Goal: Task Accomplishment & Management: Manage account settings

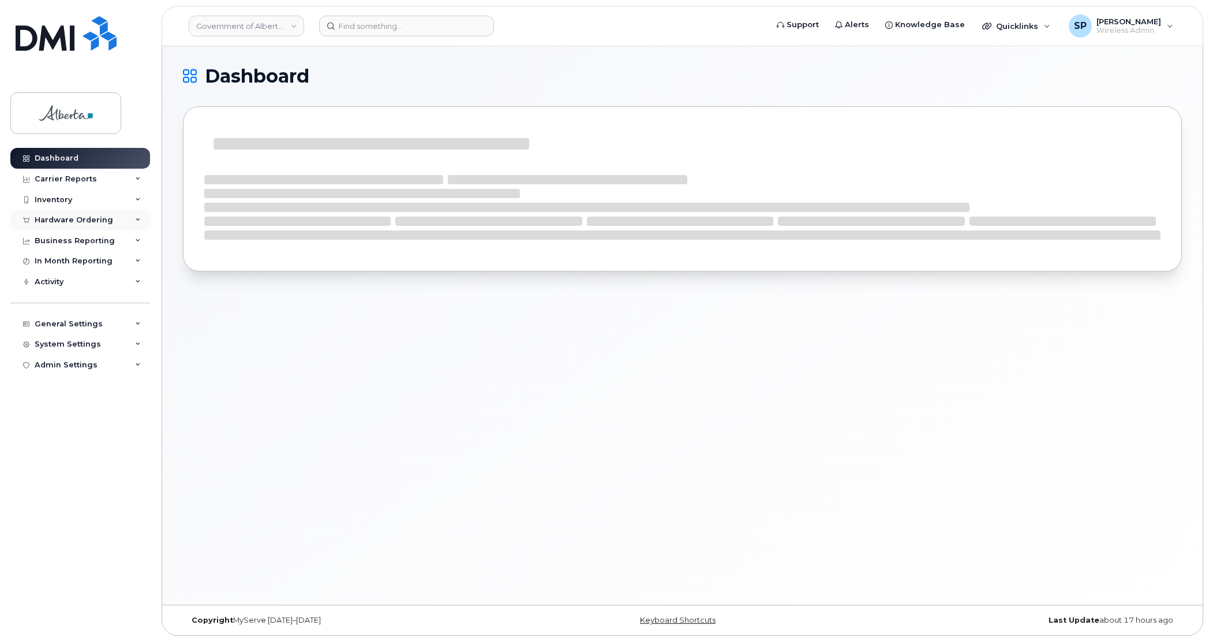
click at [66, 222] on div "Hardware Ordering" at bounding box center [74, 219] width 79 height 9
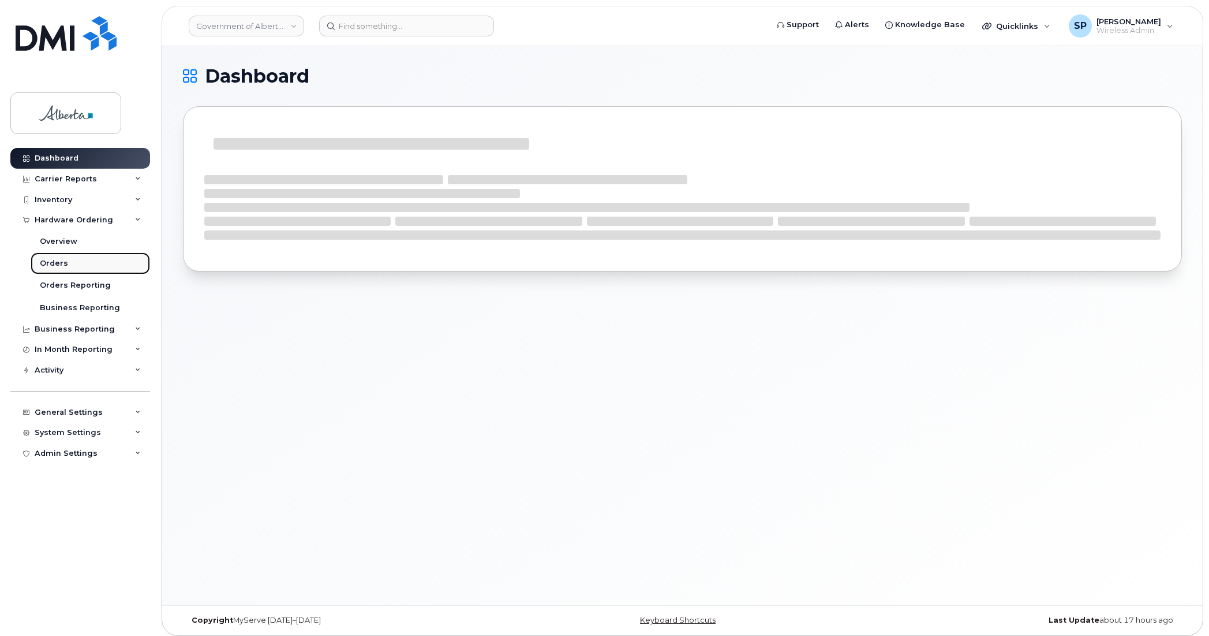
click at [50, 266] on div "Orders" at bounding box center [54, 263] width 28 height 10
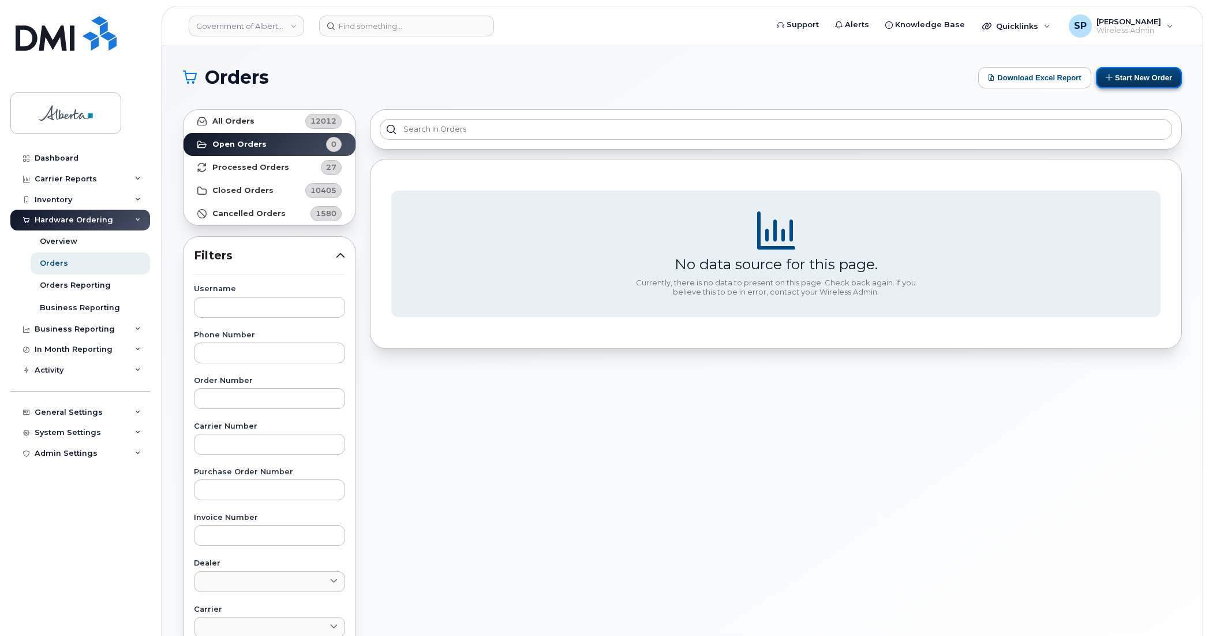
click at [1136, 77] on button "Start New Order" at bounding box center [1139, 77] width 86 height 21
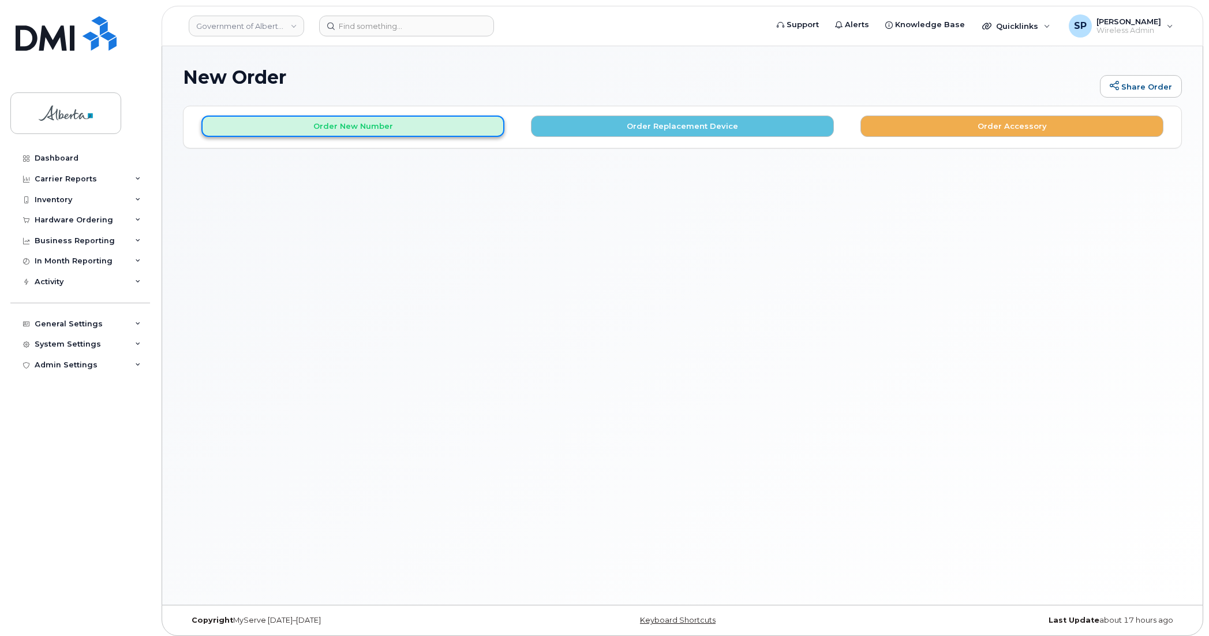
click at [364, 128] on button "Order New Number" at bounding box center [352, 125] width 303 height 21
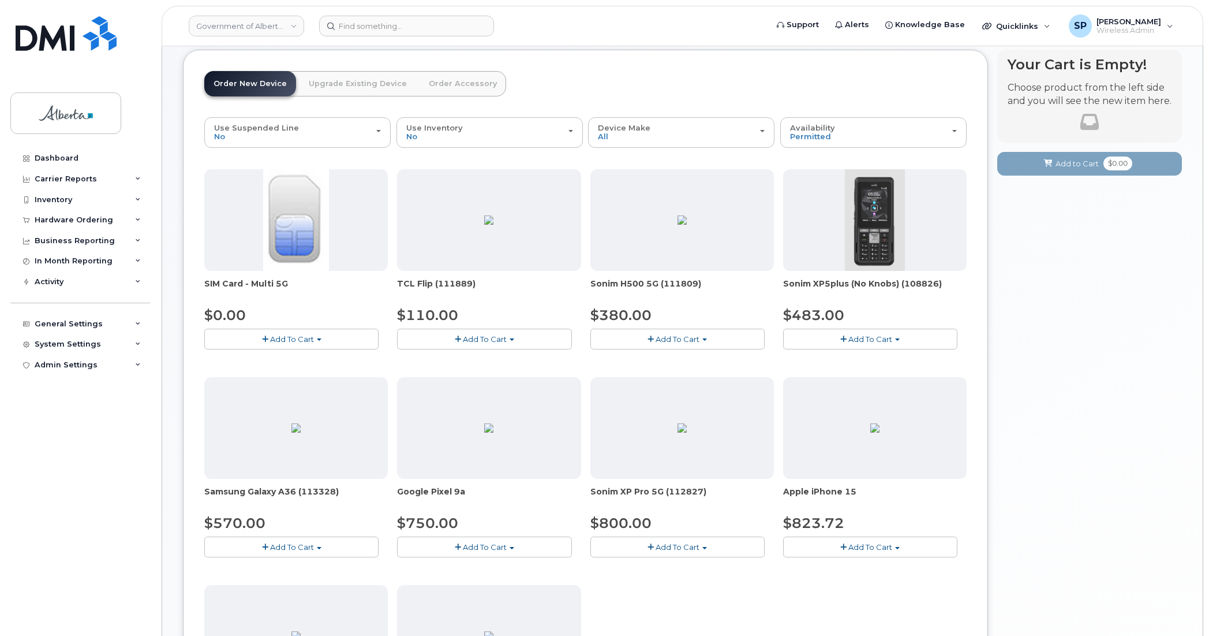
scroll to position [54, 0]
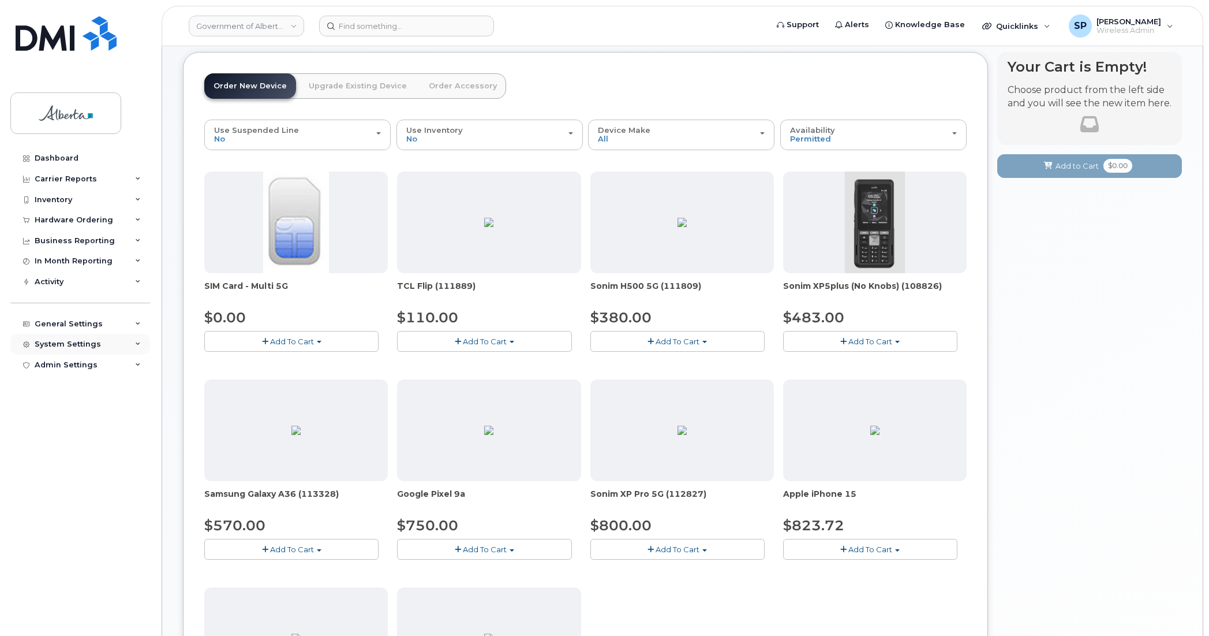
click at [79, 348] on div "System Settings" at bounding box center [68, 343] width 66 height 9
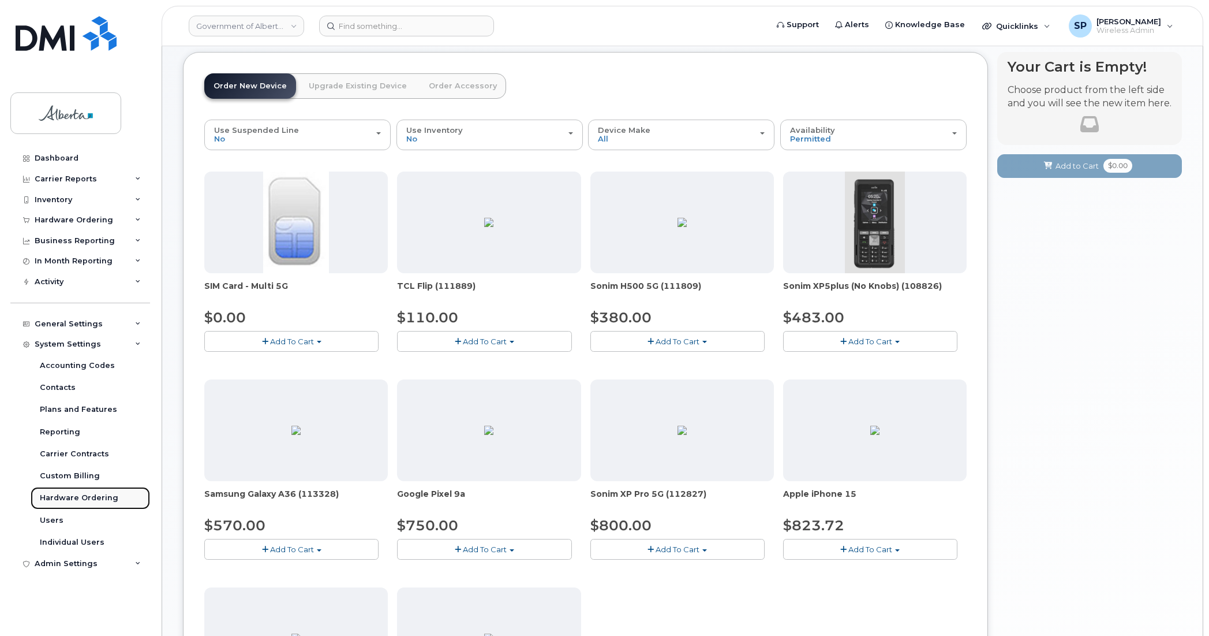
click at [65, 500] on div "Hardware Ordering" at bounding box center [79, 497] width 79 height 10
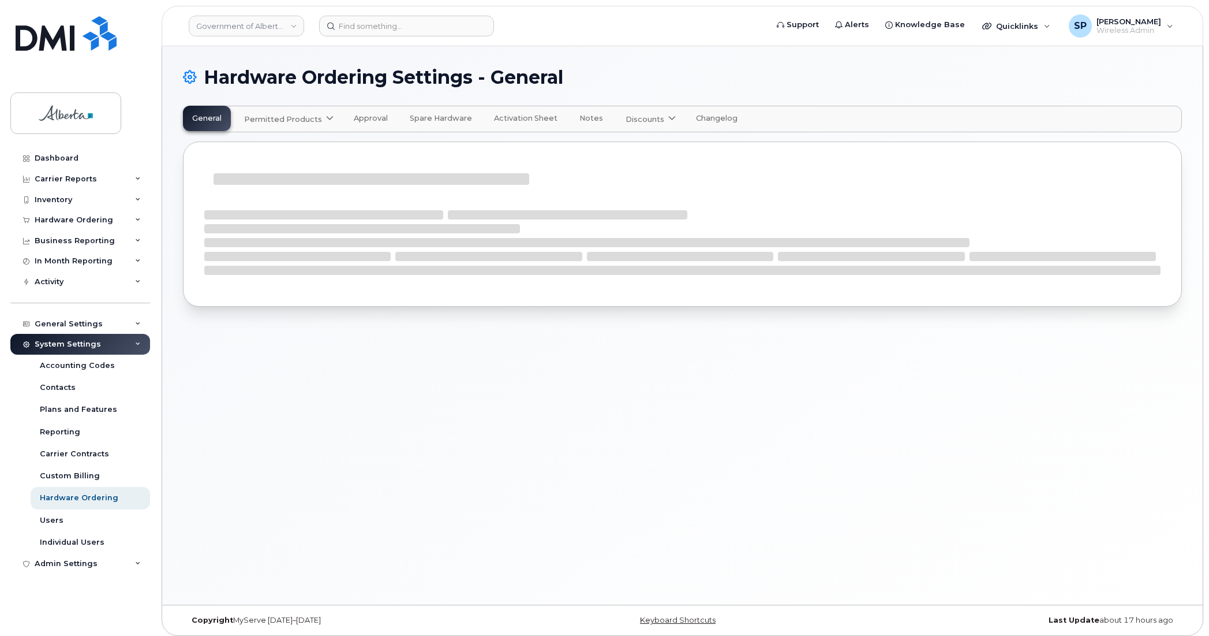
select select "admins"
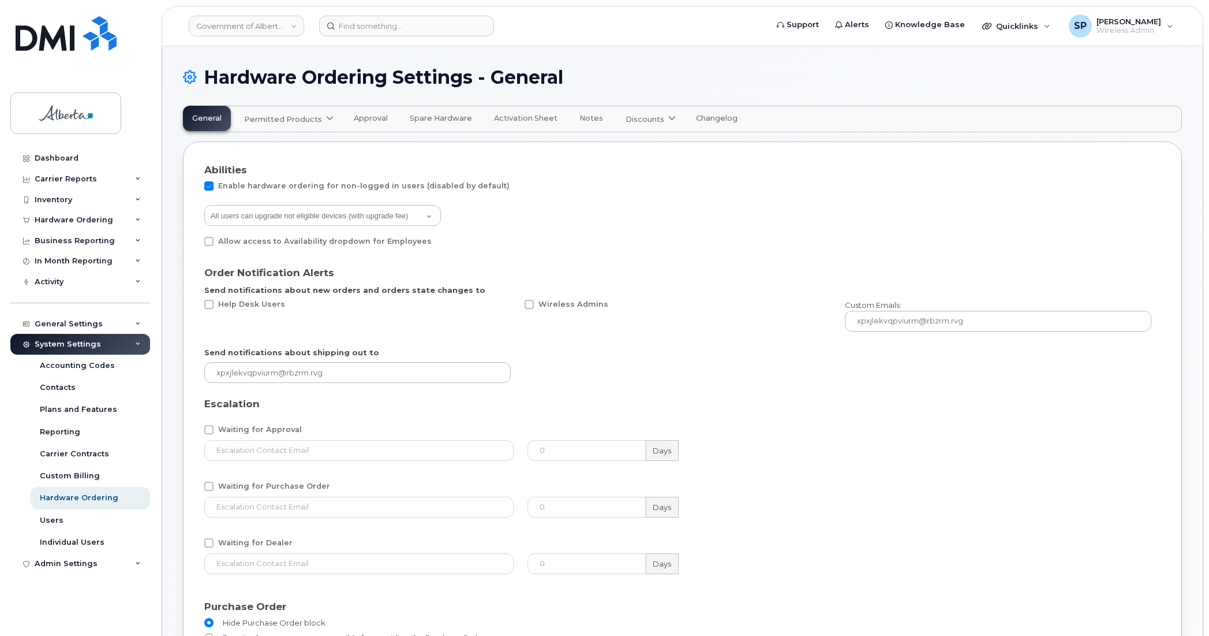
click at [308, 122] on span "Permitted Products" at bounding box center [283, 119] width 78 height 11
click at [279, 150] on div "Bell available" at bounding box center [290, 147] width 87 height 14
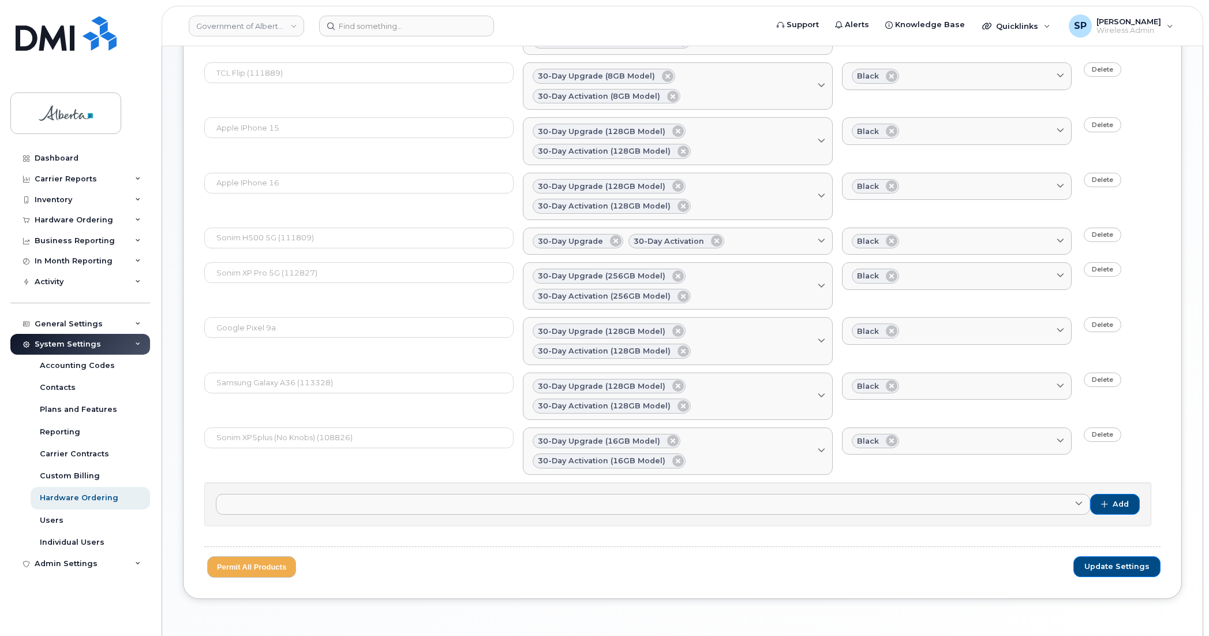
scroll to position [229, 0]
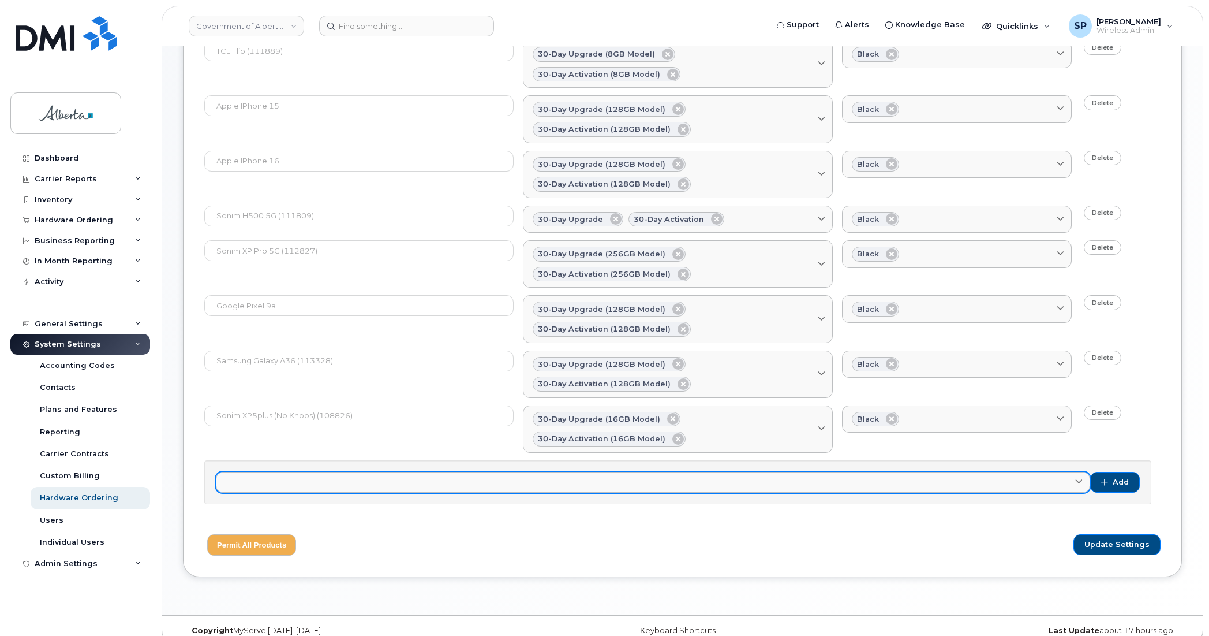
click at [962, 472] on link at bounding box center [653, 482] width 875 height 21
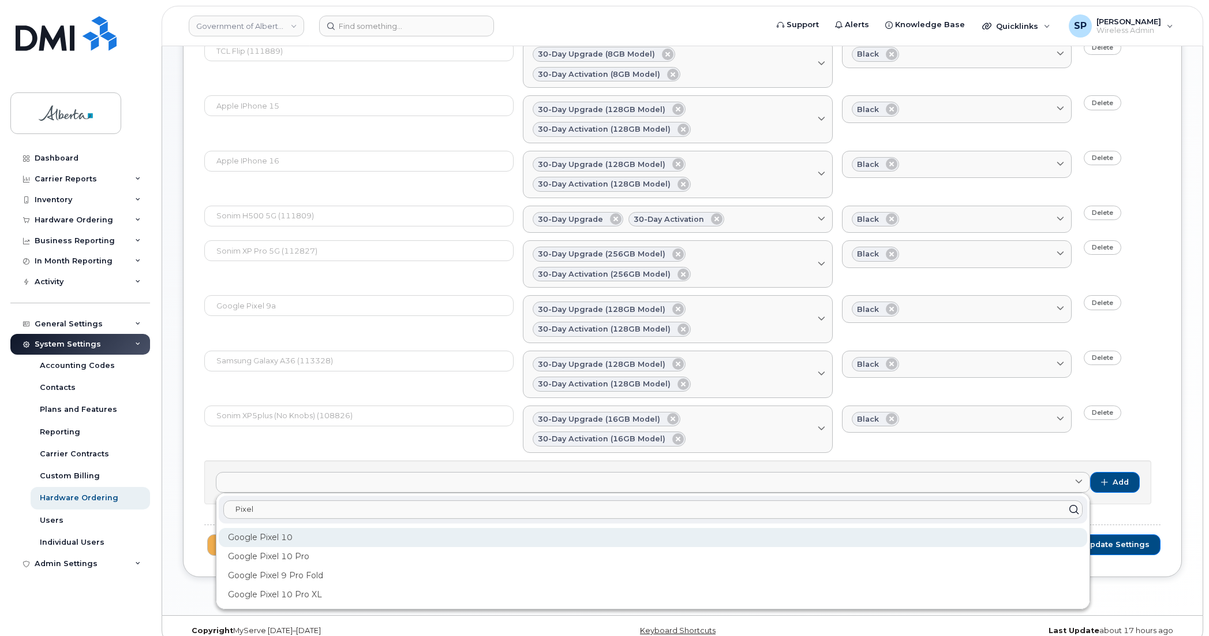
type input "Pixel"
click at [263, 528] on div "Google Pixel 10" at bounding box center [653, 537] width 869 height 19
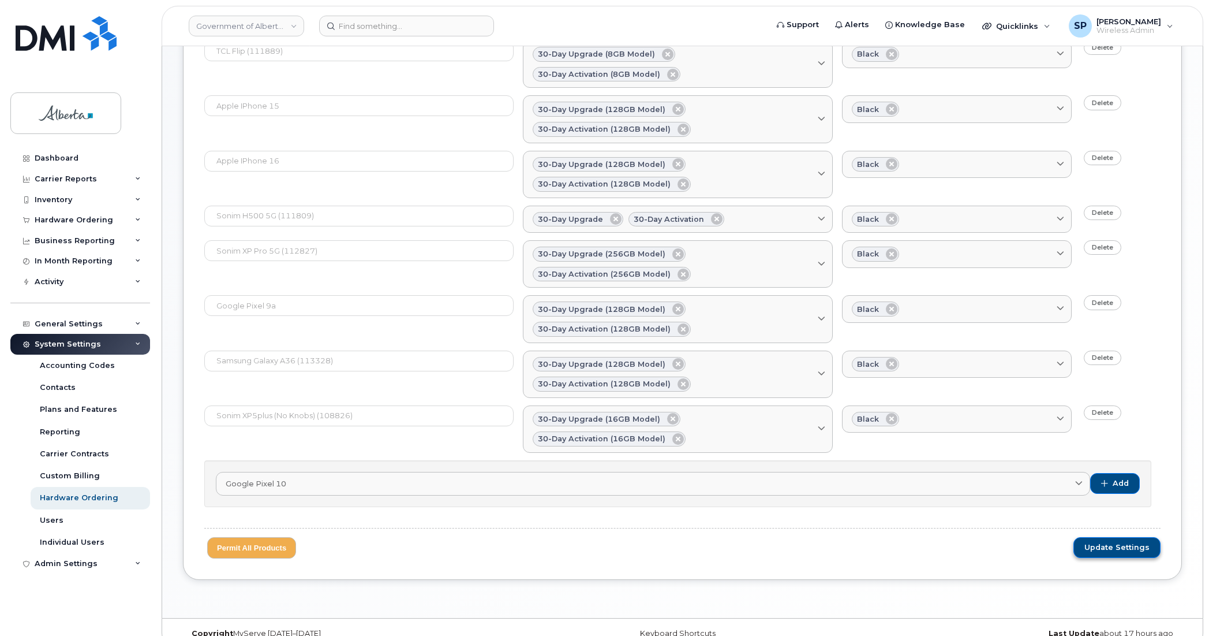
click at [1114, 542] on span "Update Settings" at bounding box center [1117, 547] width 65 height 10
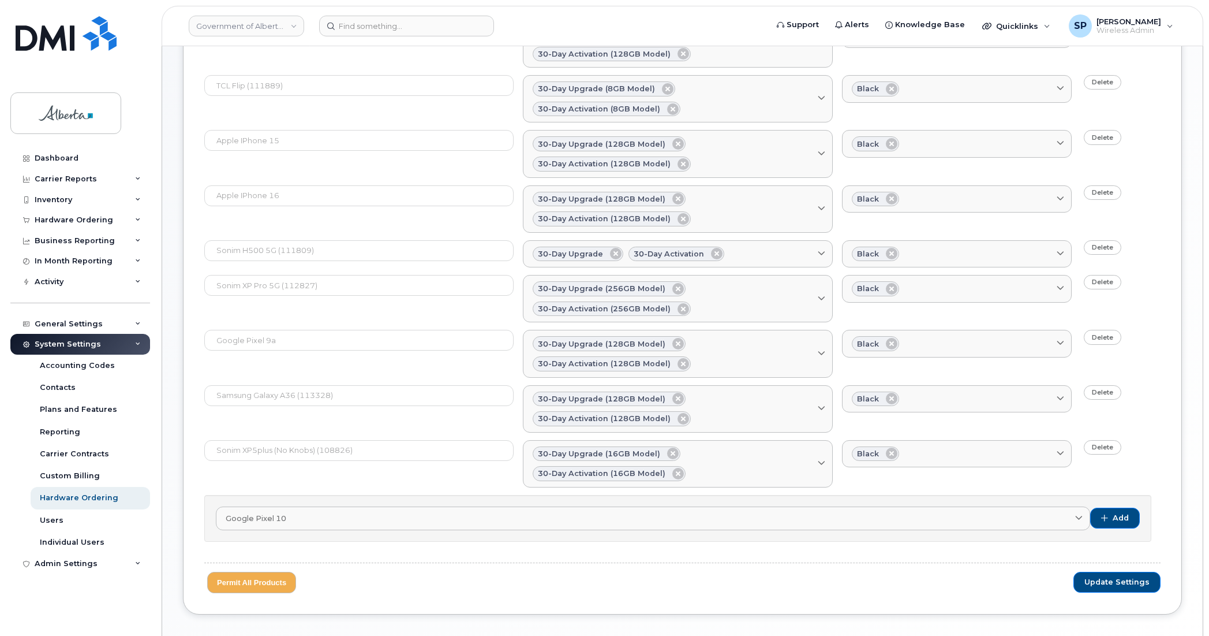
scroll to position [218, 0]
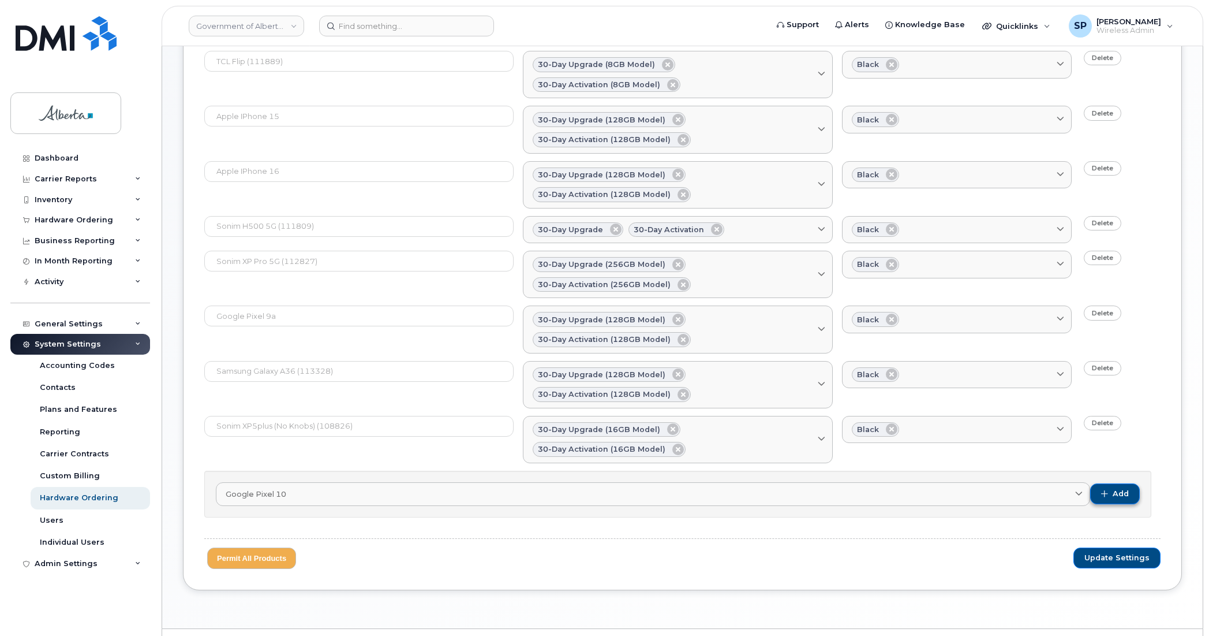
click at [1114, 488] on span "Add" at bounding box center [1121, 493] width 16 height 10
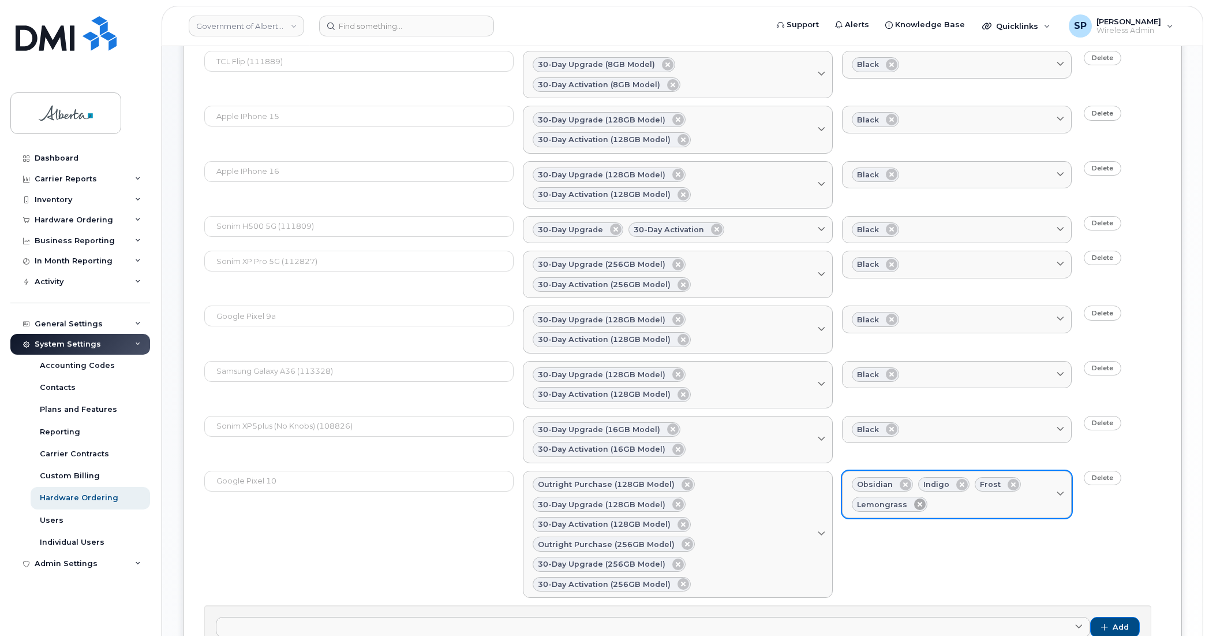
click at [914, 498] on icon at bounding box center [920, 504] width 12 height 12
click at [959, 479] on icon at bounding box center [962, 485] width 12 height 12
click at [957, 479] on icon at bounding box center [957, 485] width 12 height 12
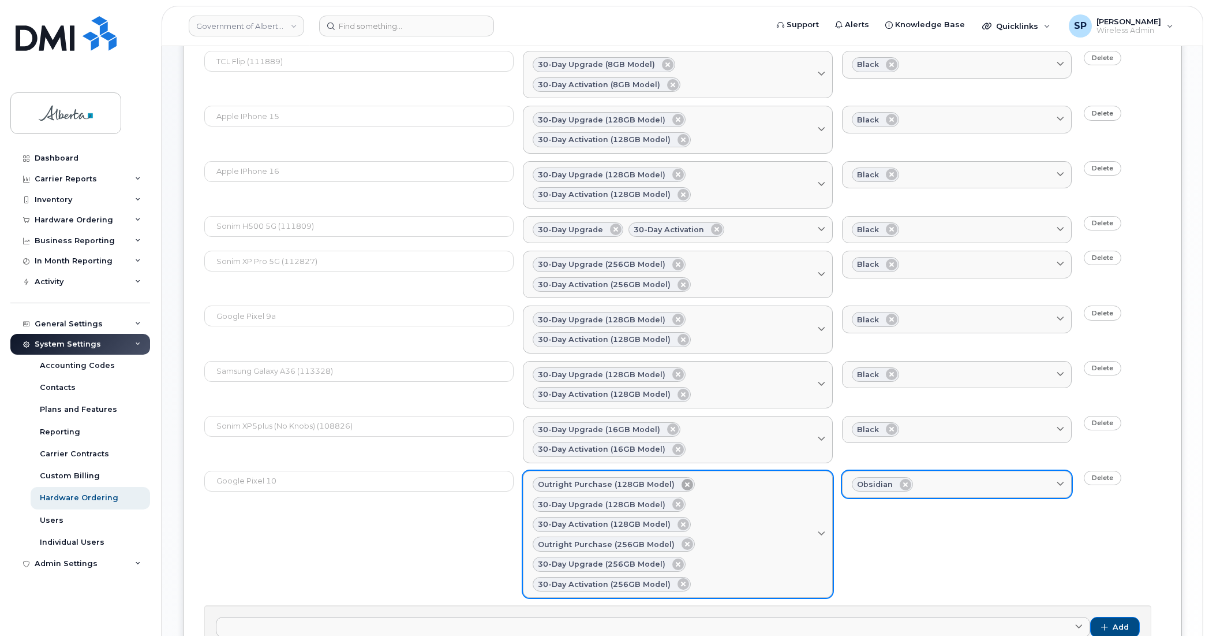
click at [682, 479] on icon at bounding box center [688, 485] width 12 height 12
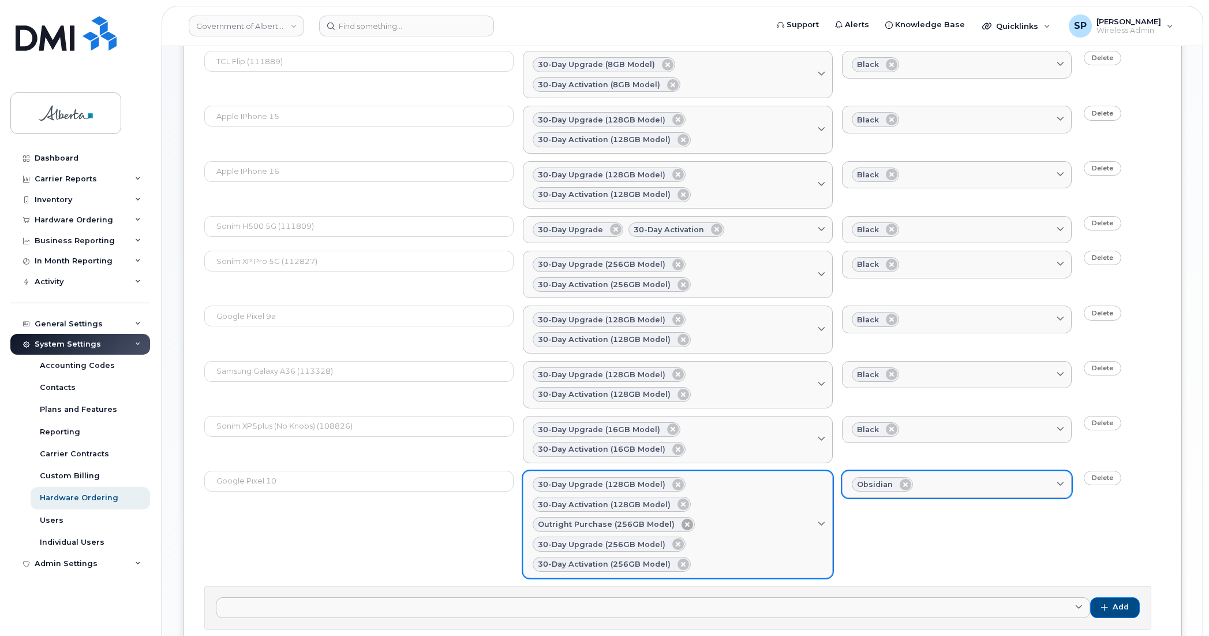
click at [682, 518] on icon at bounding box center [688, 524] width 12 height 12
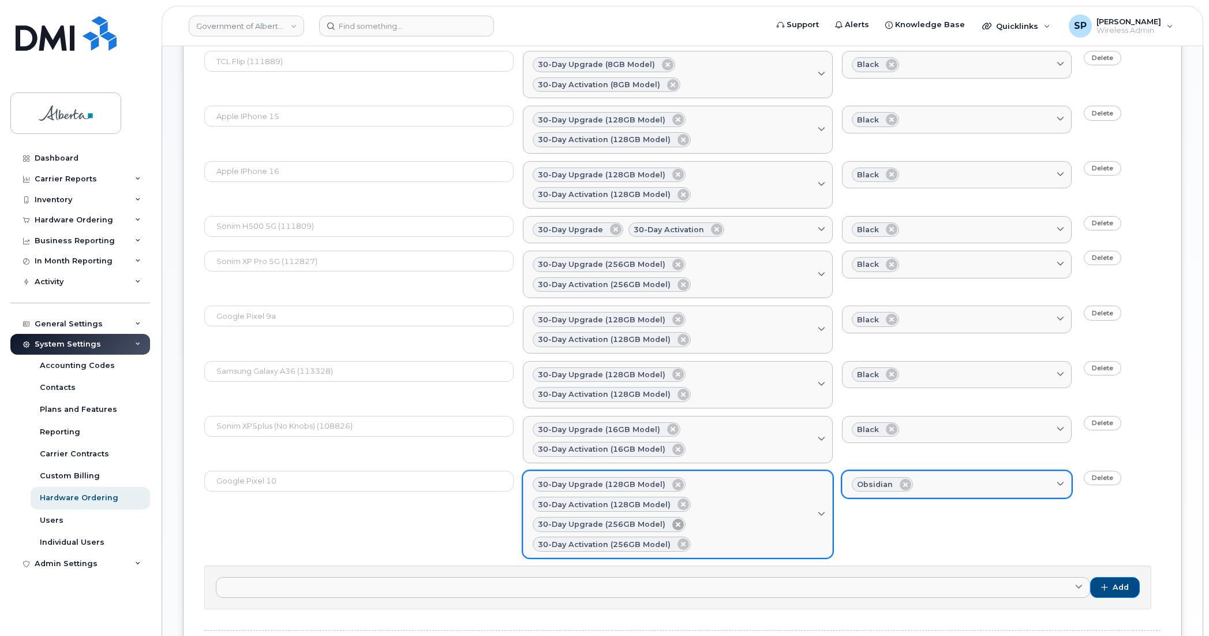
click at [677, 518] on icon at bounding box center [678, 524] width 12 height 12
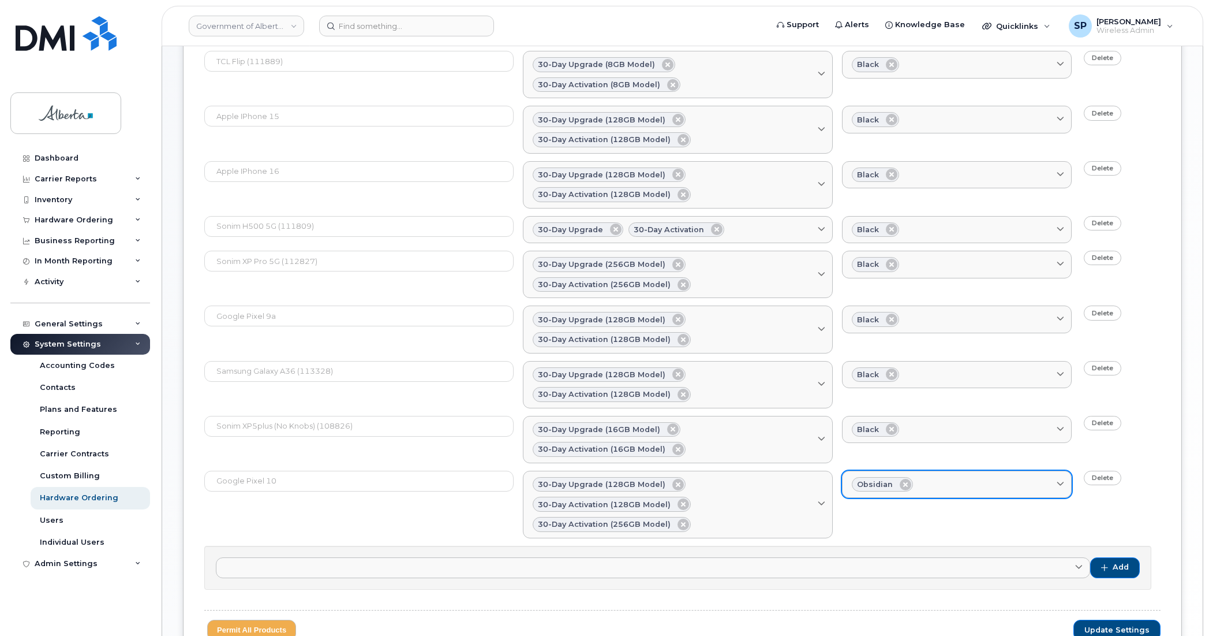
click at [679, 518] on icon at bounding box center [684, 524] width 12 height 12
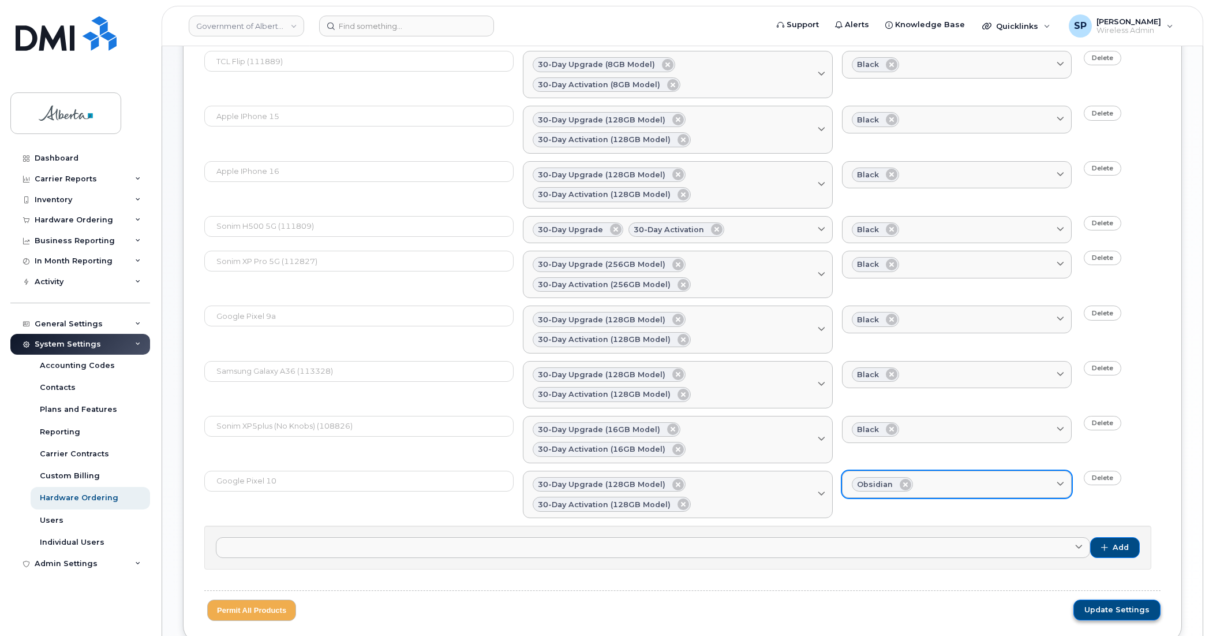
click at [1094, 604] on span "Update Settings" at bounding box center [1117, 609] width 65 height 10
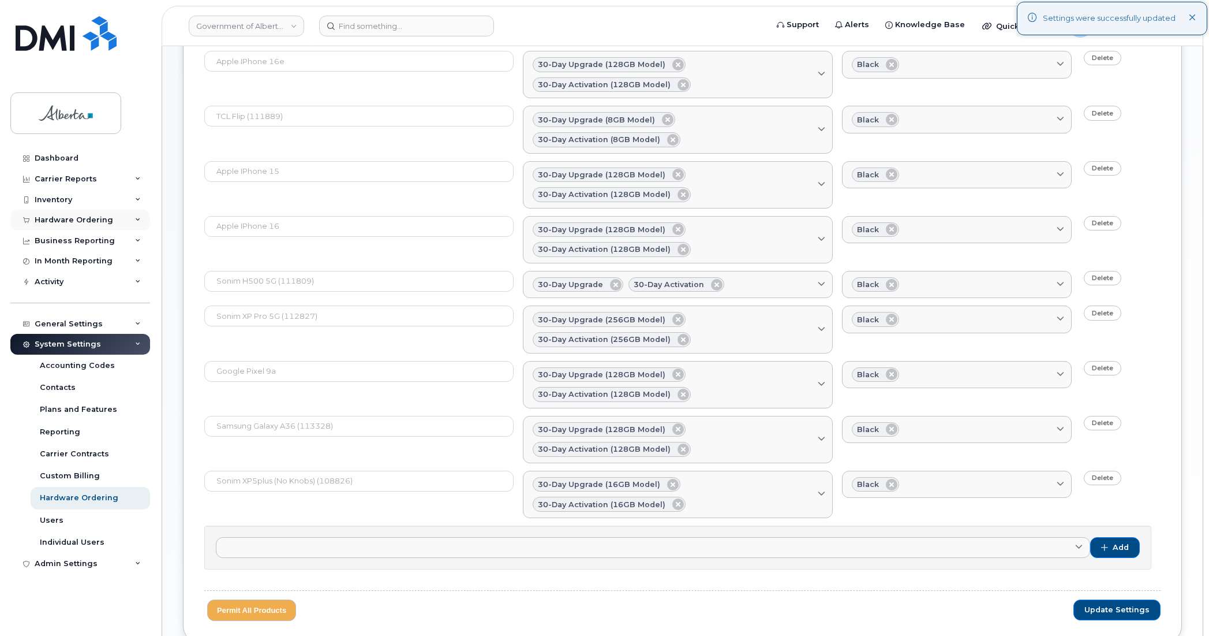
click at [52, 220] on div "Hardware Ordering" at bounding box center [74, 219] width 79 height 9
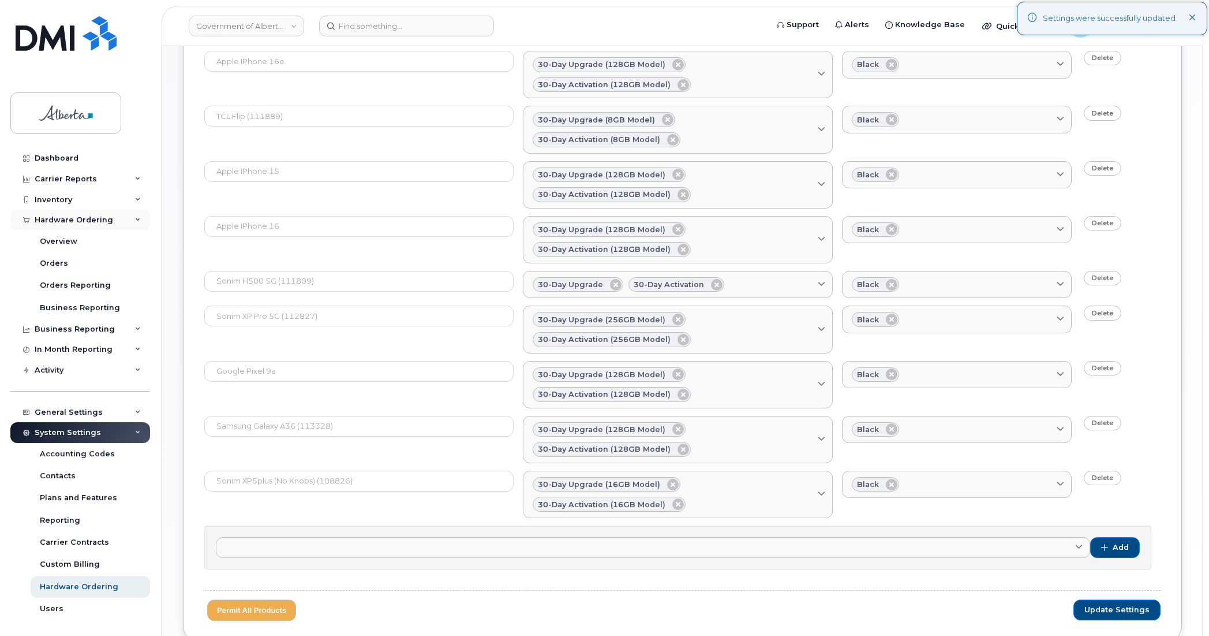
click at [68, 223] on div "Hardware Ordering" at bounding box center [74, 219] width 79 height 9
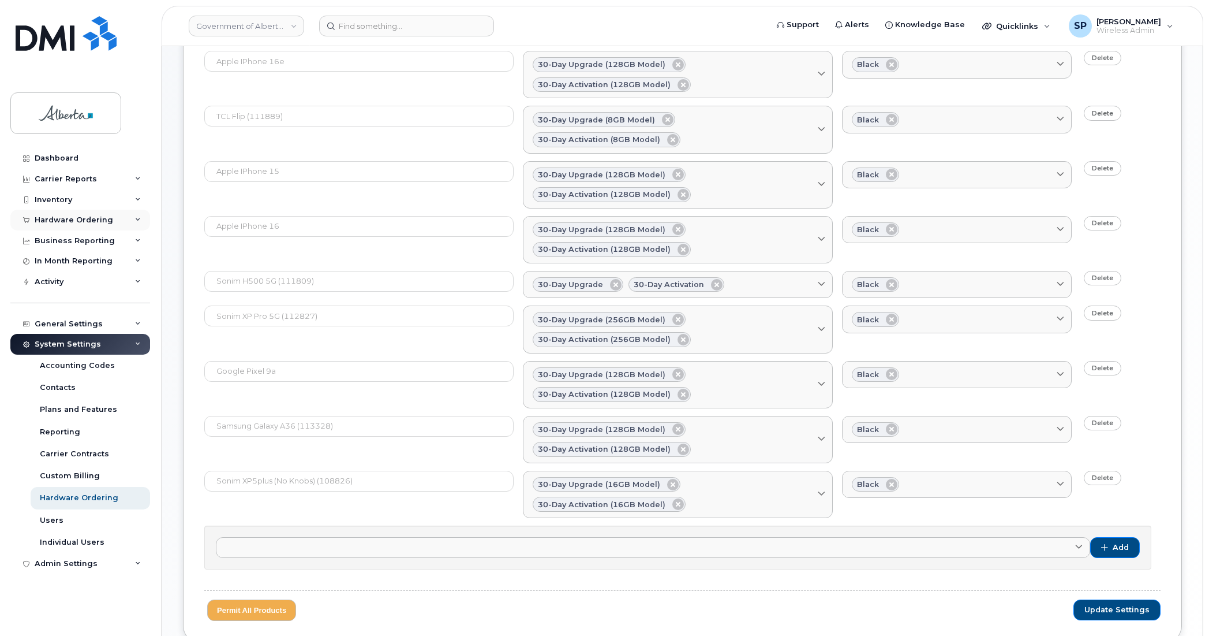
click at [68, 219] on div "Hardware Ordering" at bounding box center [74, 219] width 79 height 9
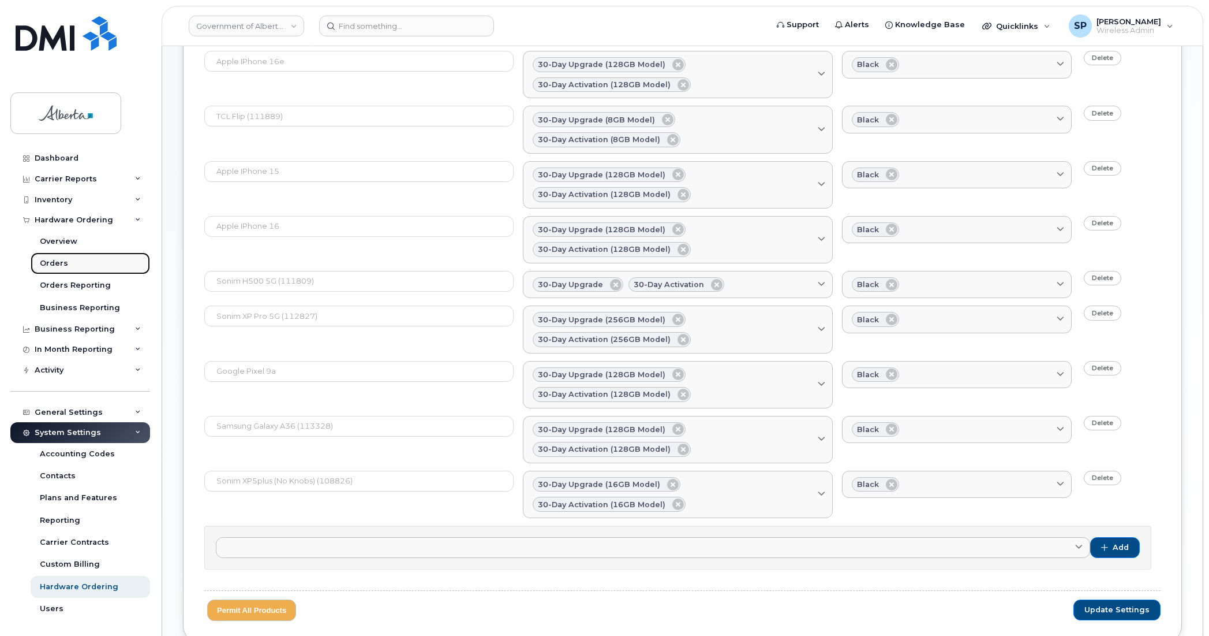
click at [54, 261] on div "Orders" at bounding box center [54, 263] width 28 height 10
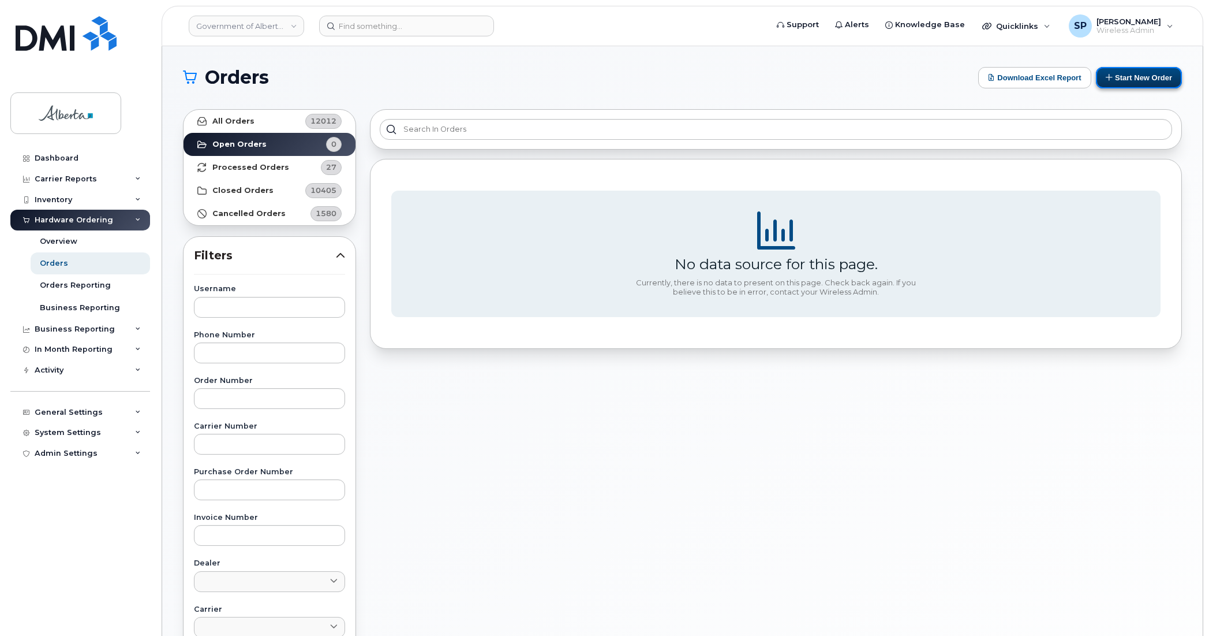
click at [1129, 72] on button "Start New Order" at bounding box center [1139, 77] width 86 height 21
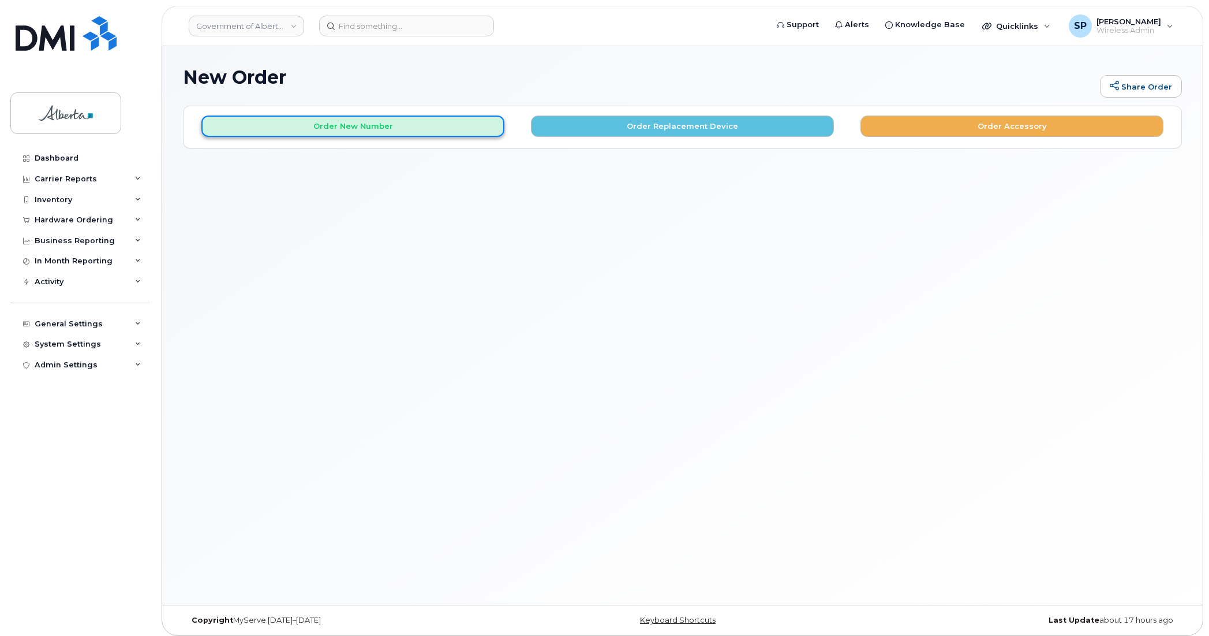
click at [357, 126] on button "Order New Number" at bounding box center [352, 125] width 303 height 21
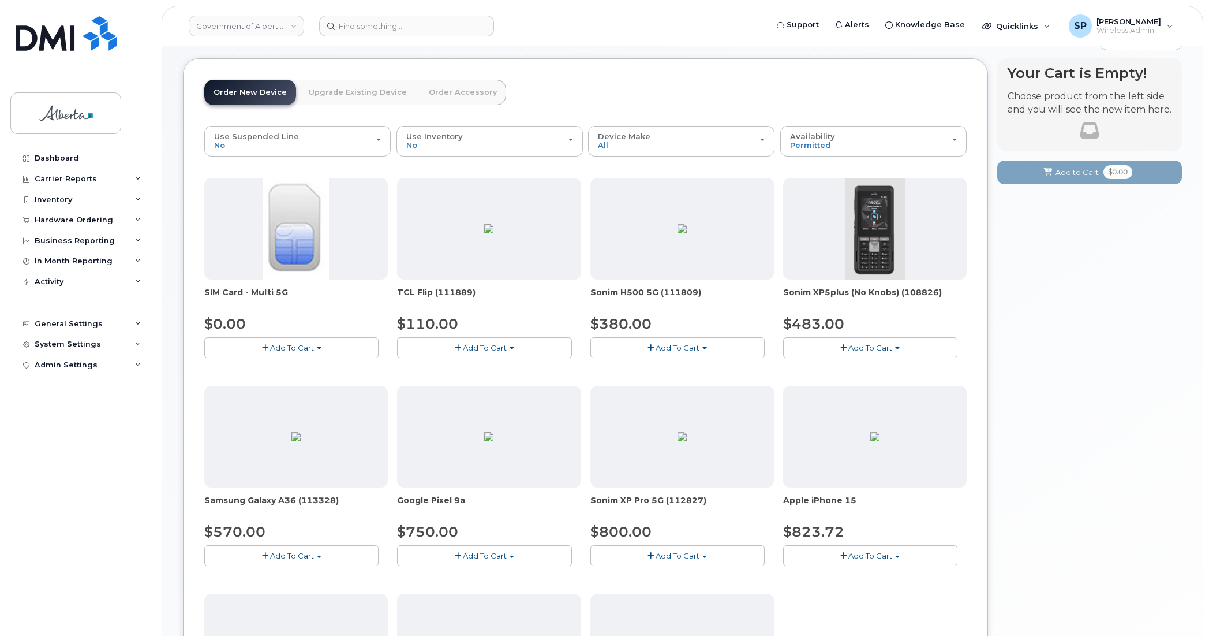
scroll to position [339, 0]
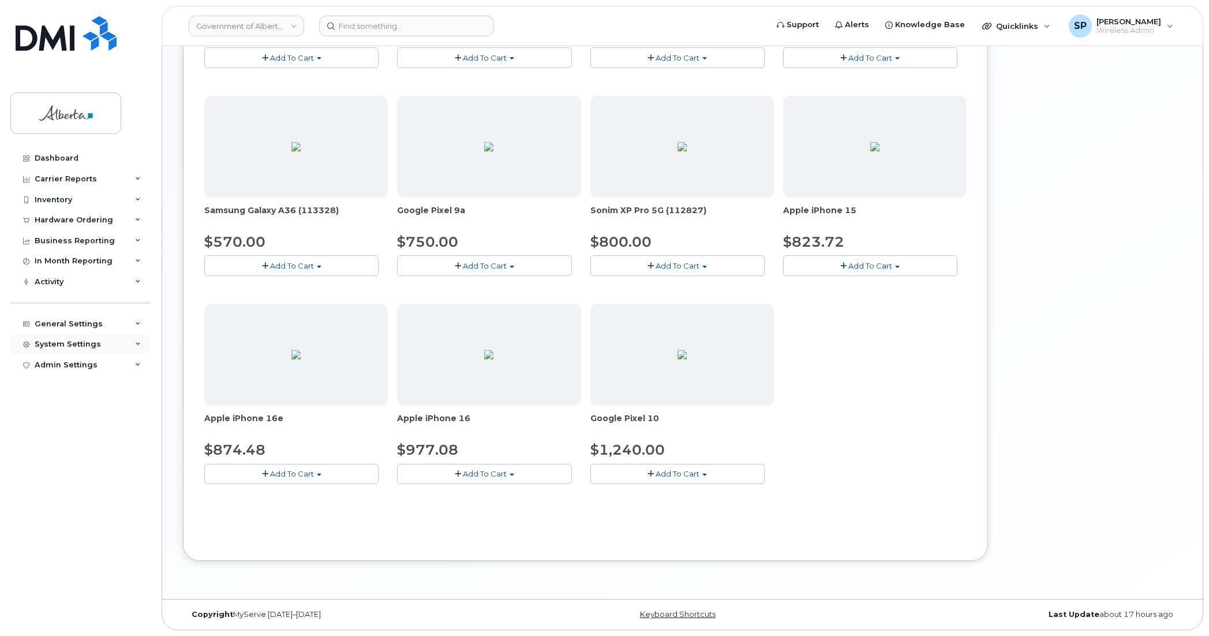
click at [85, 342] on div "System Settings" at bounding box center [68, 343] width 66 height 9
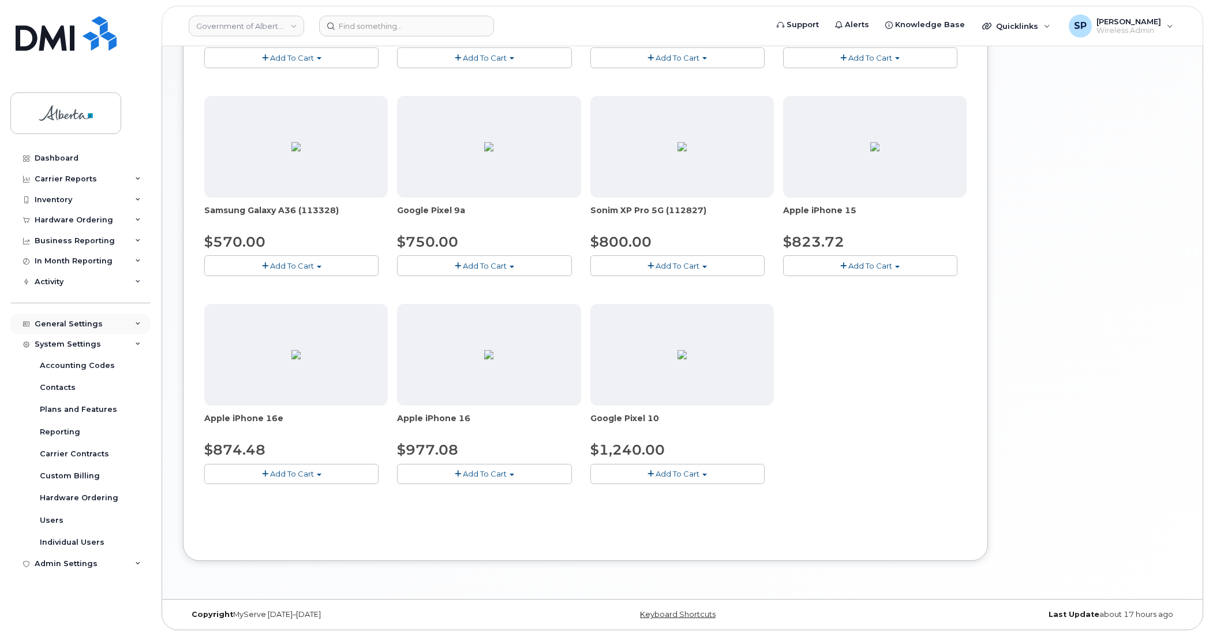
click at [97, 324] on div "General Settings" at bounding box center [69, 323] width 68 height 9
click at [135, 327] on icon at bounding box center [138, 324] width 6 height 6
click at [70, 499] on div "Hardware Ordering" at bounding box center [79, 497] width 79 height 10
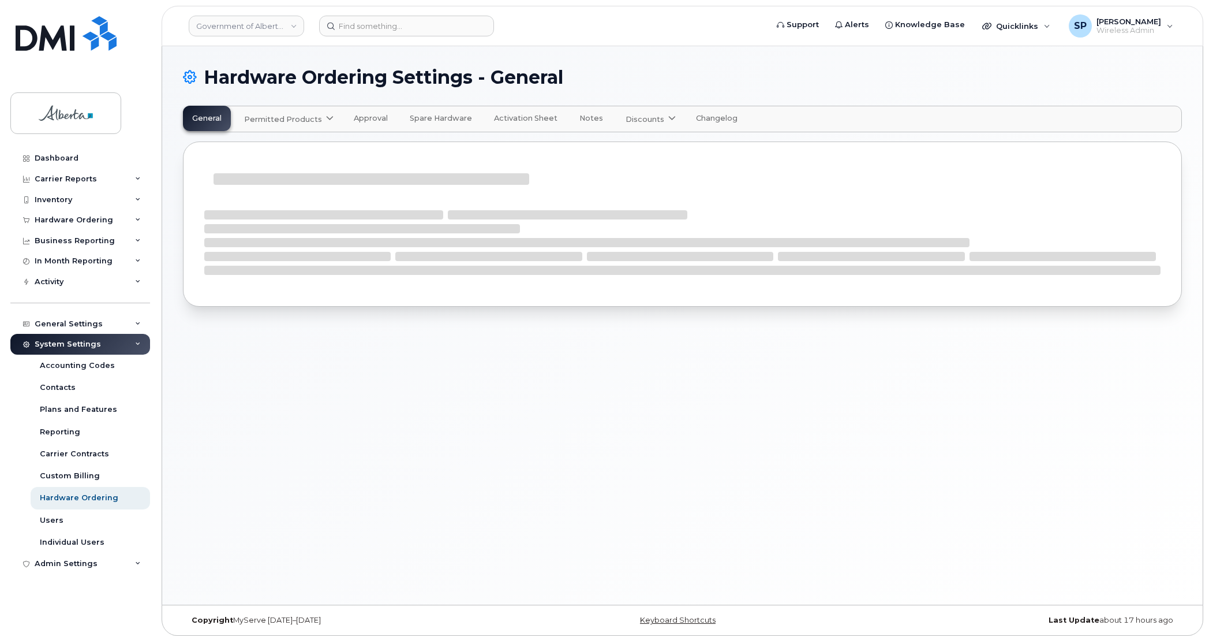
click at [326, 120] on icon at bounding box center [330, 119] width 8 height 8
click at [263, 149] on div "Bell available" at bounding box center [290, 147] width 87 height 14
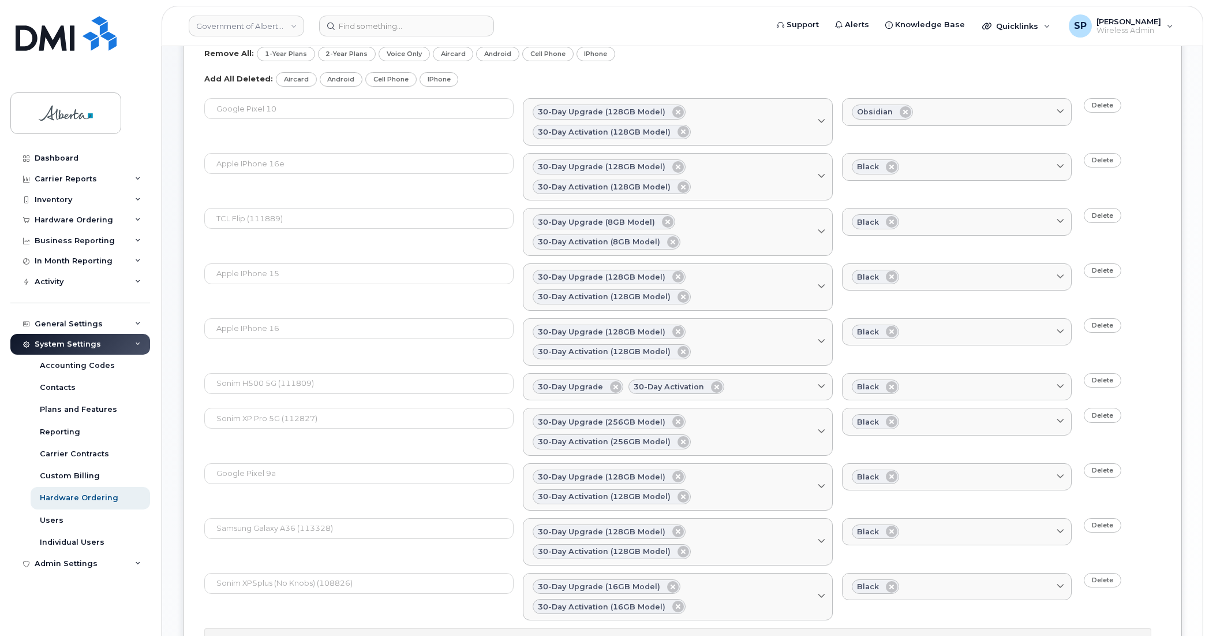
scroll to position [108, 0]
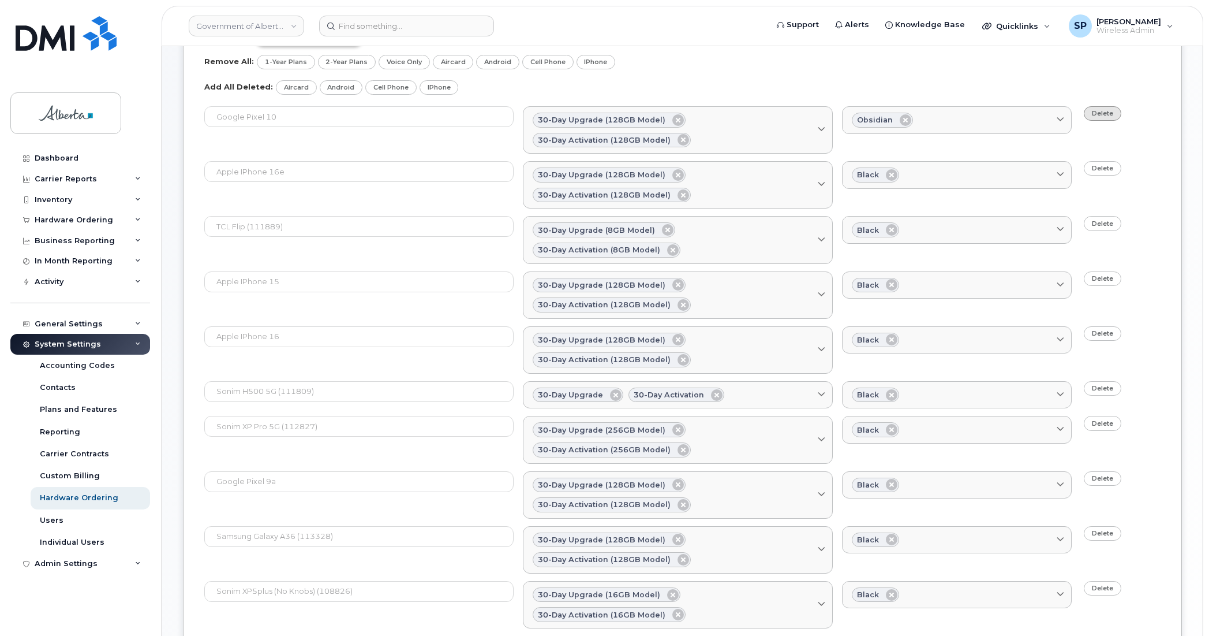
click at [1112, 117] on link "Delete" at bounding box center [1103, 113] width 38 height 14
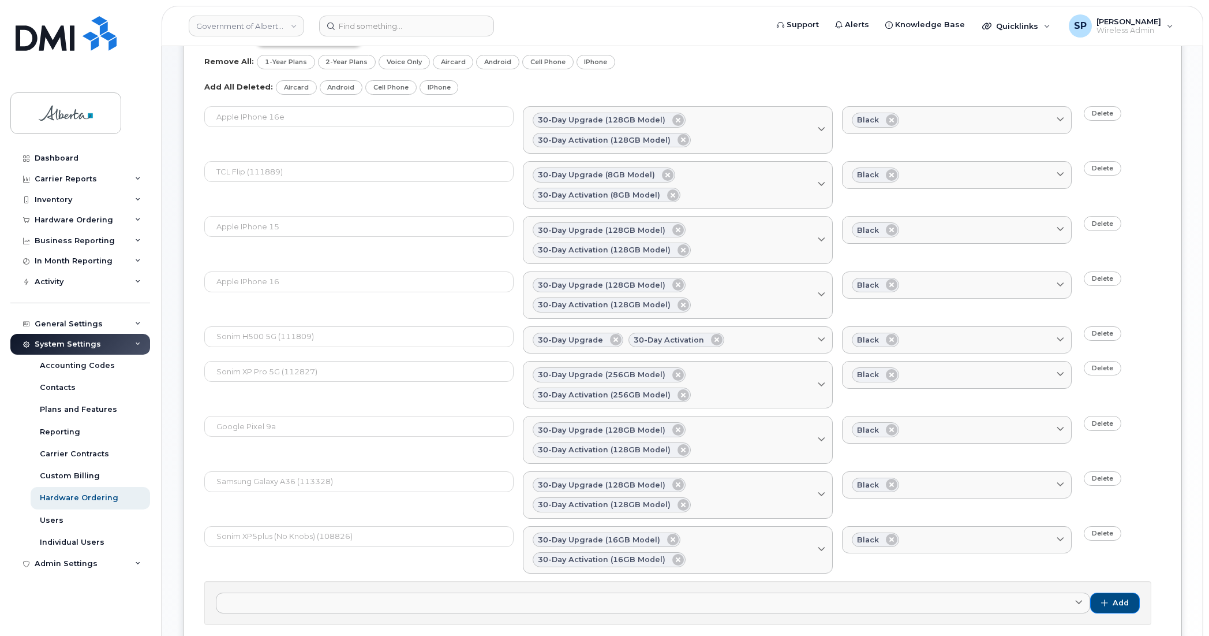
scroll to position [229, 0]
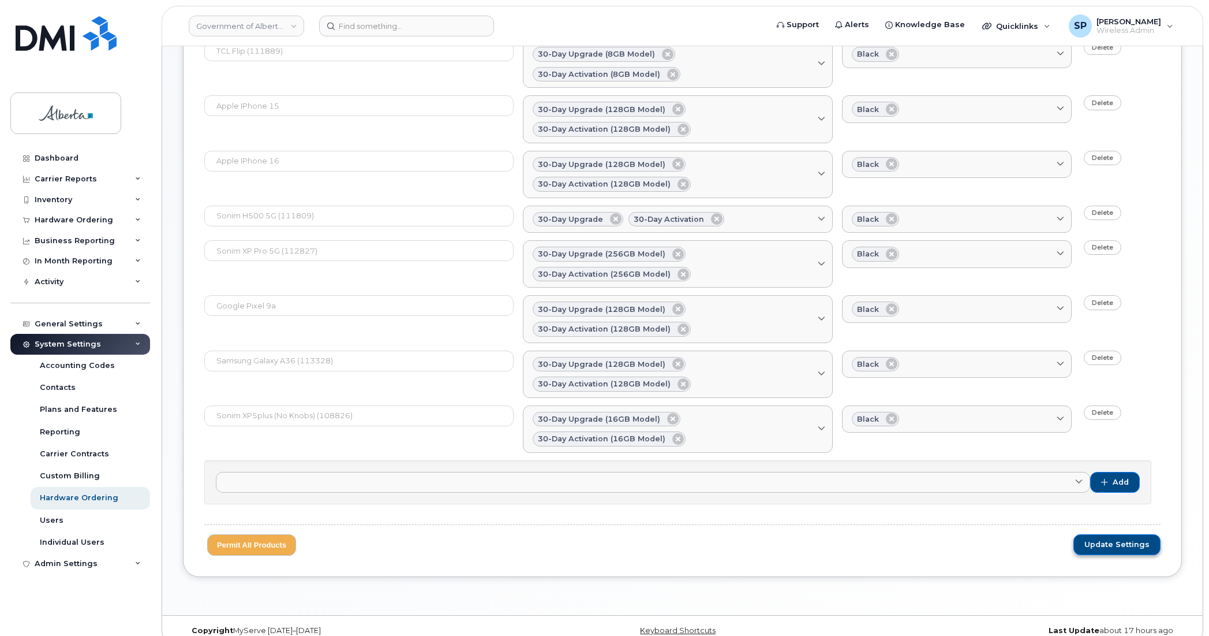
click at [1127, 539] on span "Update Settings" at bounding box center [1117, 544] width 65 height 10
